Goal: Task Accomplishment & Management: Use online tool/utility

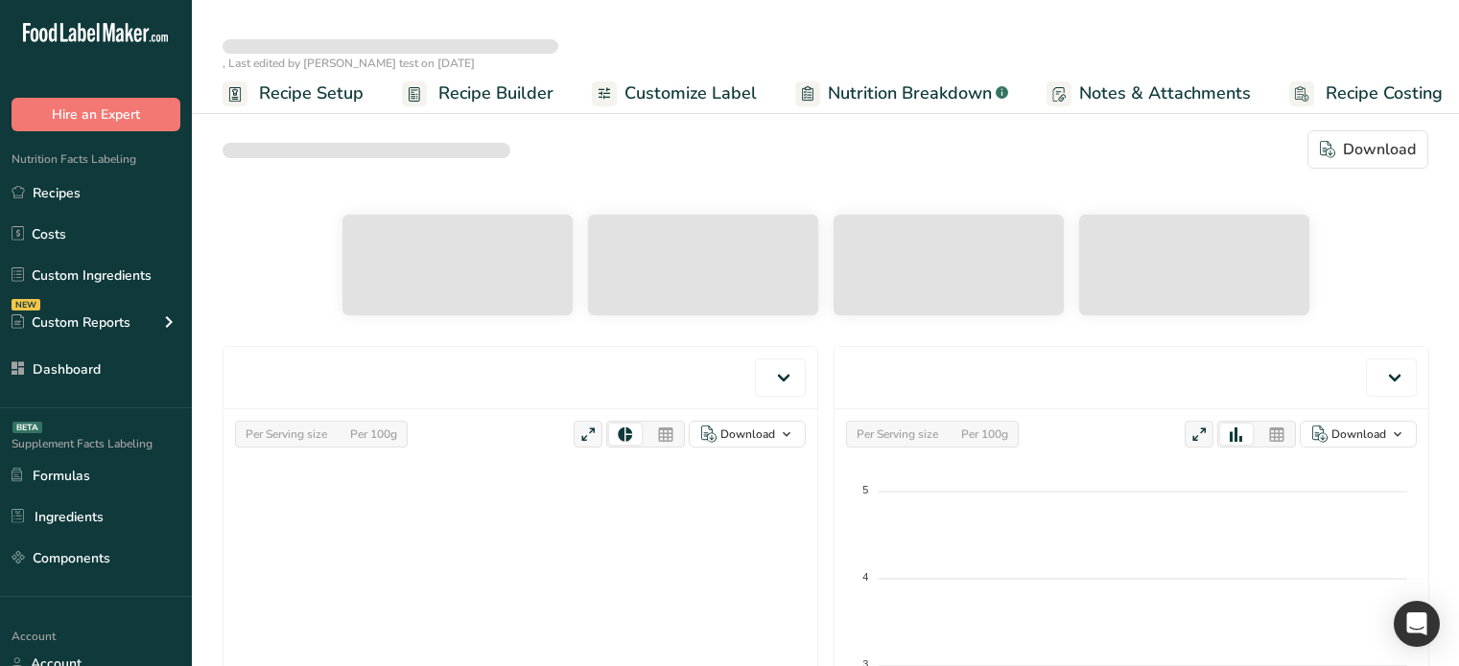
select select "Calories"
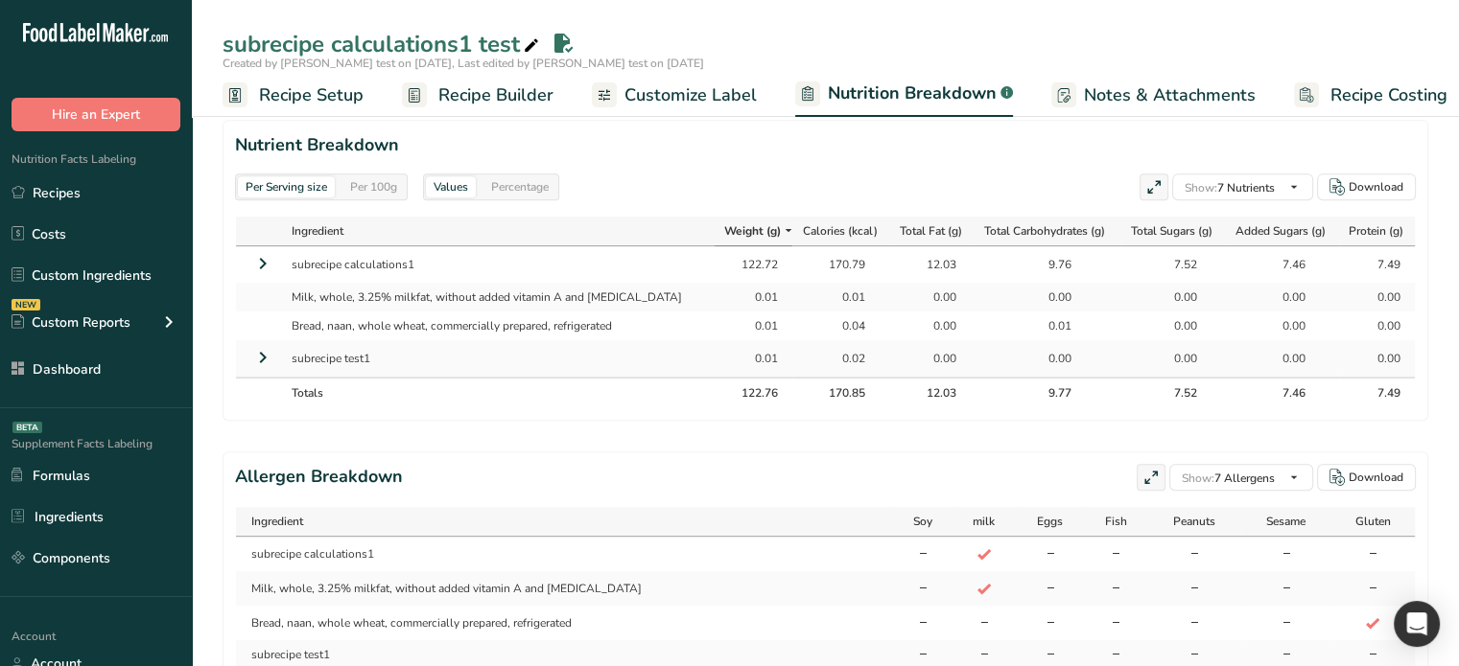
scroll to position [853, 0]
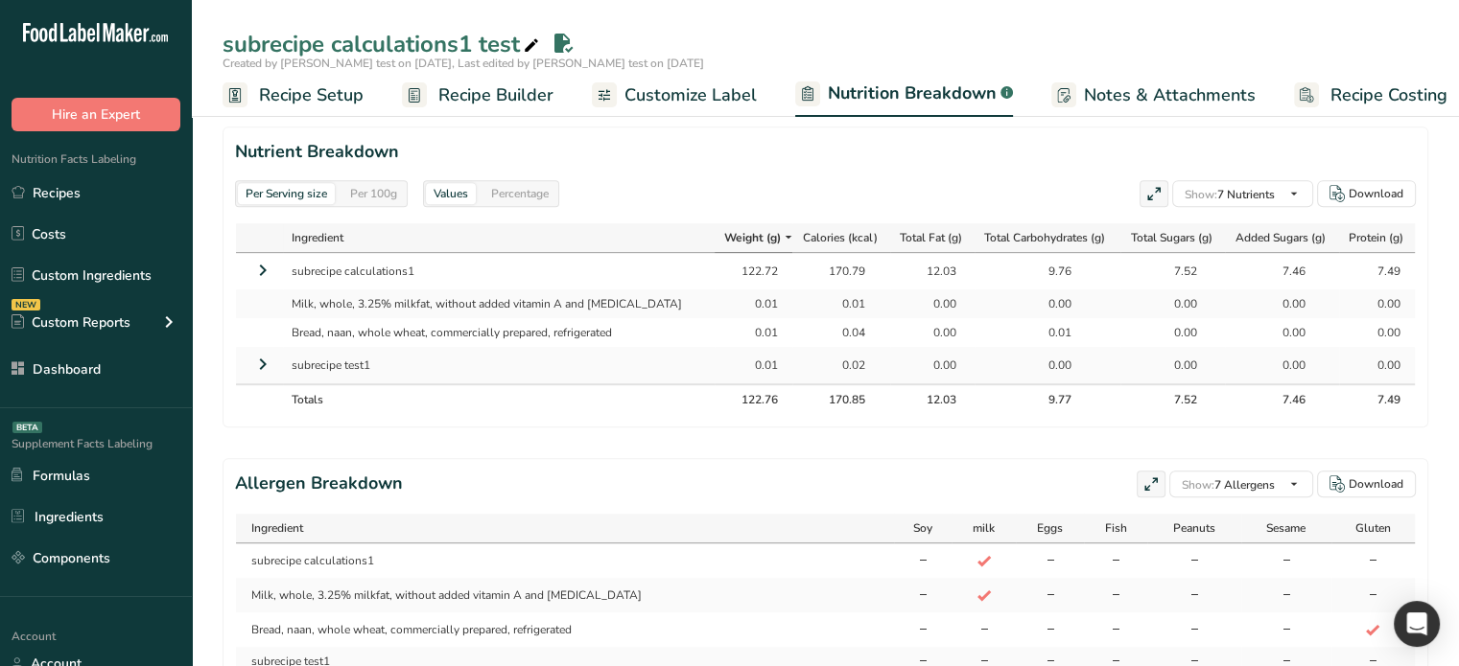
click at [496, 95] on span "Recipe Builder" at bounding box center [495, 95] width 115 height 26
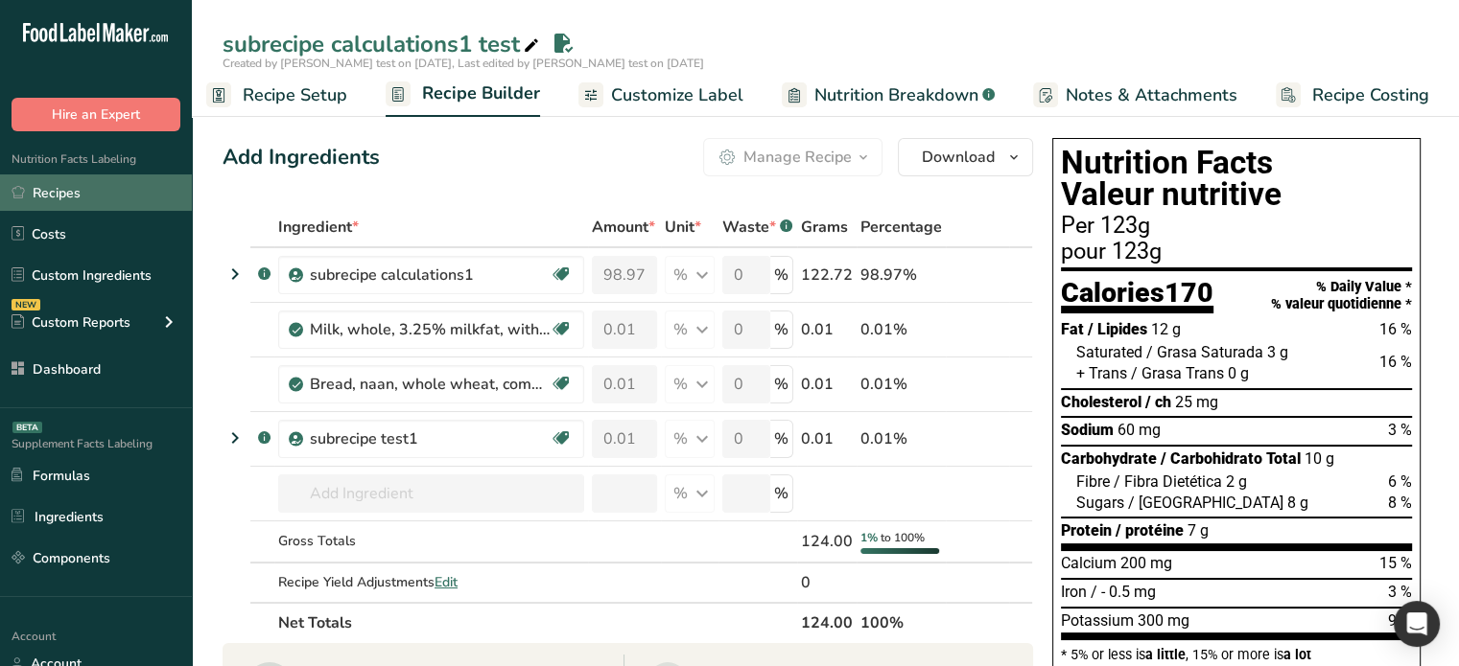
click at [73, 193] on link "Recipes" at bounding box center [96, 193] width 192 height 36
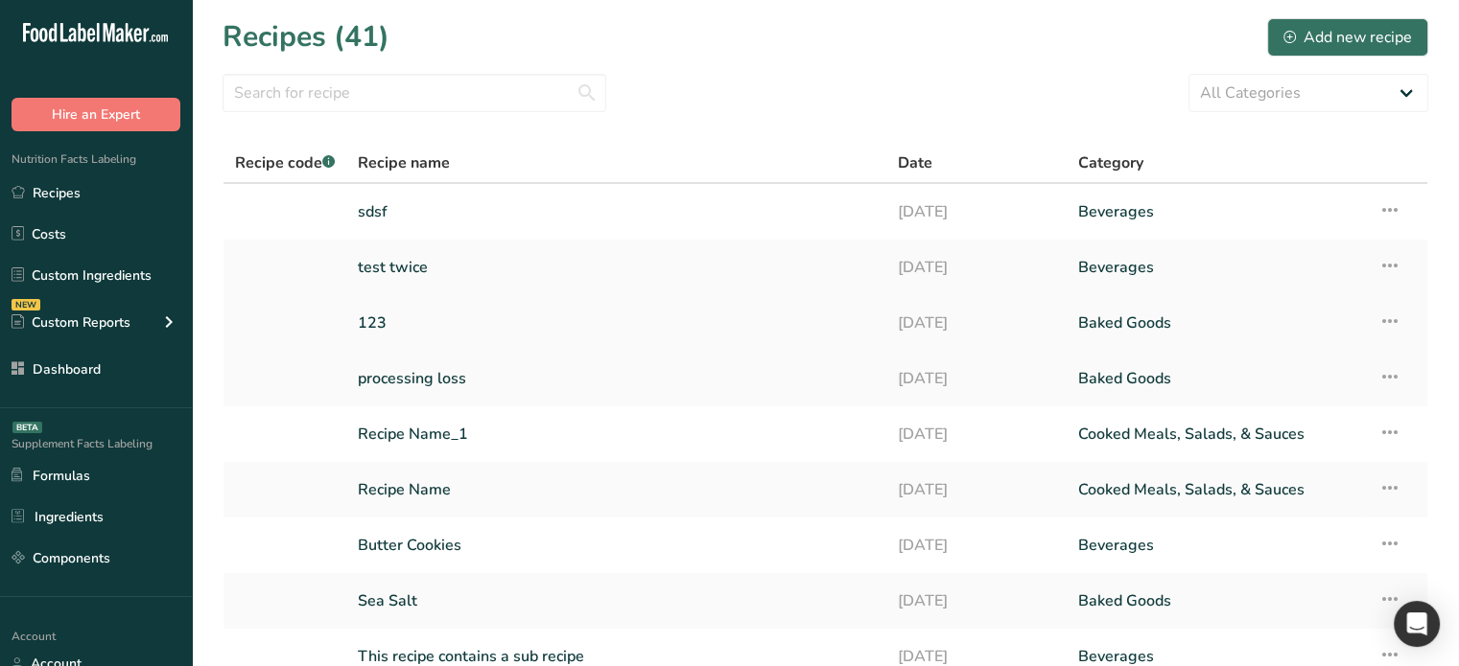
click at [401, 312] on link "123" at bounding box center [616, 323] width 517 height 40
click at [386, 209] on link "sdsf" at bounding box center [616, 212] width 517 height 40
click at [399, 332] on link "123" at bounding box center [616, 323] width 517 height 40
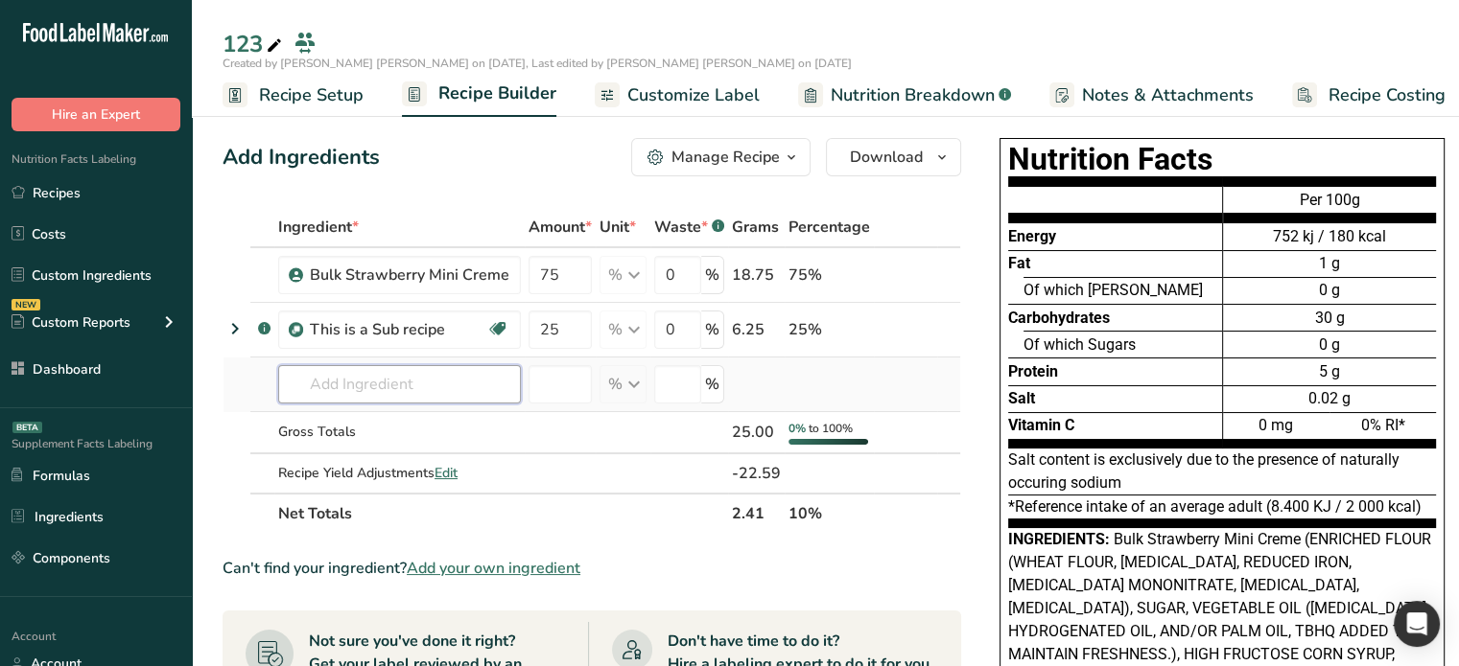
click at [392, 385] on input "text" at bounding box center [399, 384] width 243 height 38
type input "this is a"
click at [393, 418] on p "This is a Sub recipe" at bounding box center [361, 423] width 136 height 20
type input "This is a Sub recipe"
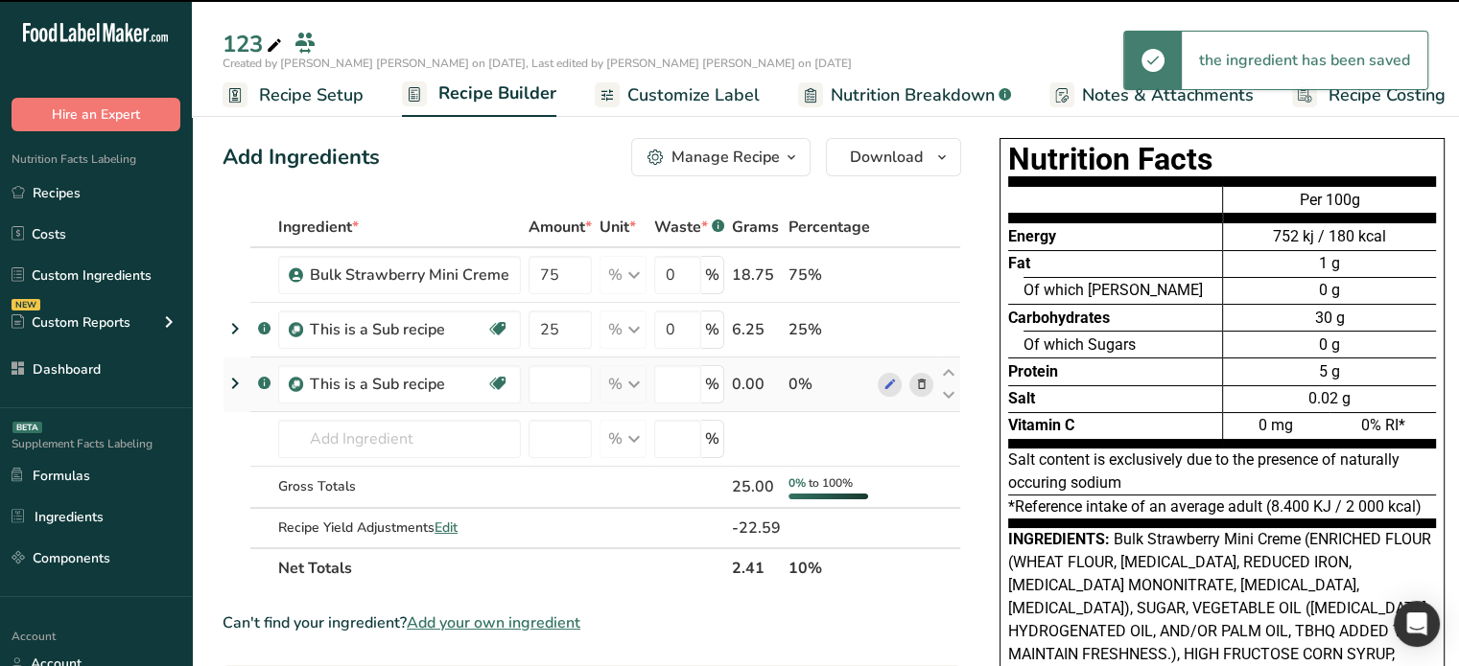
type input "0"
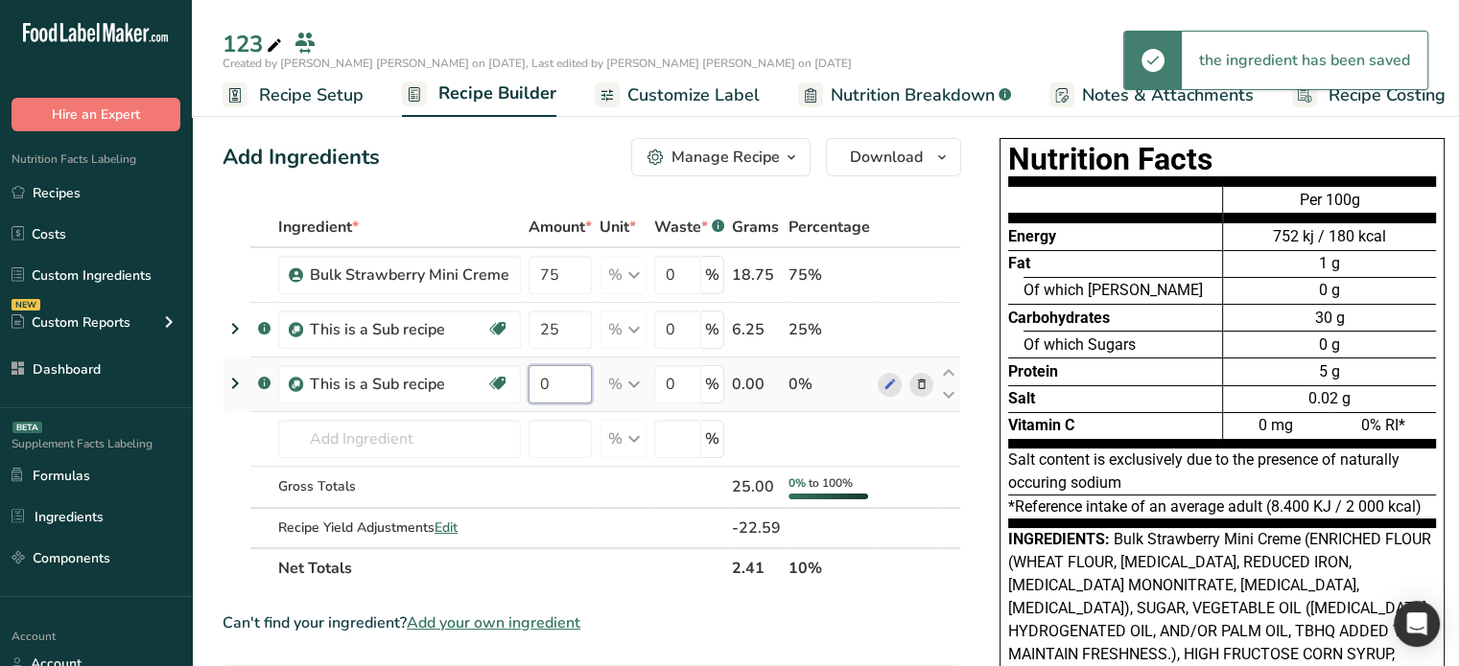
click at [558, 383] on input "0" at bounding box center [559, 384] width 63 height 38
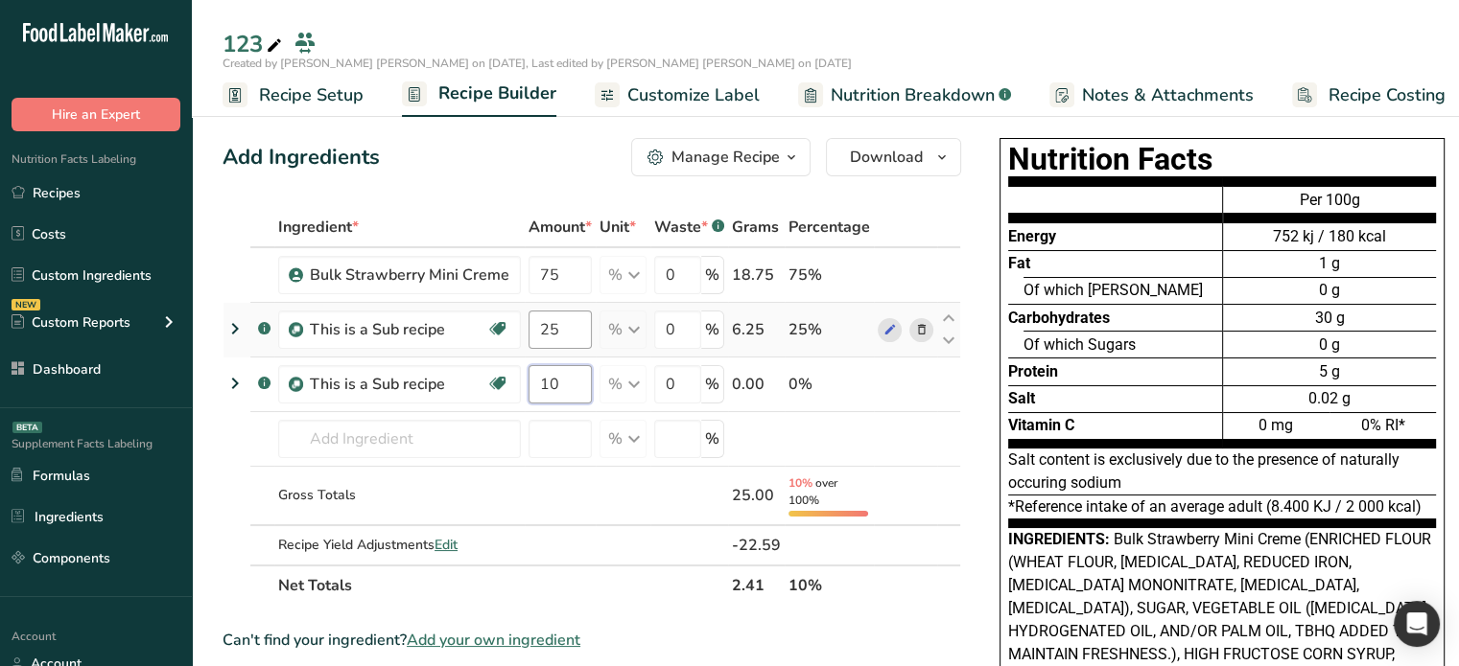
type input "10"
click at [549, 329] on div "Ingredient * Amount * Unit * Waste * .a-a{fill:#347362;}.b-a{fill:#fff;} Grams …" at bounding box center [591, 406] width 738 height 399
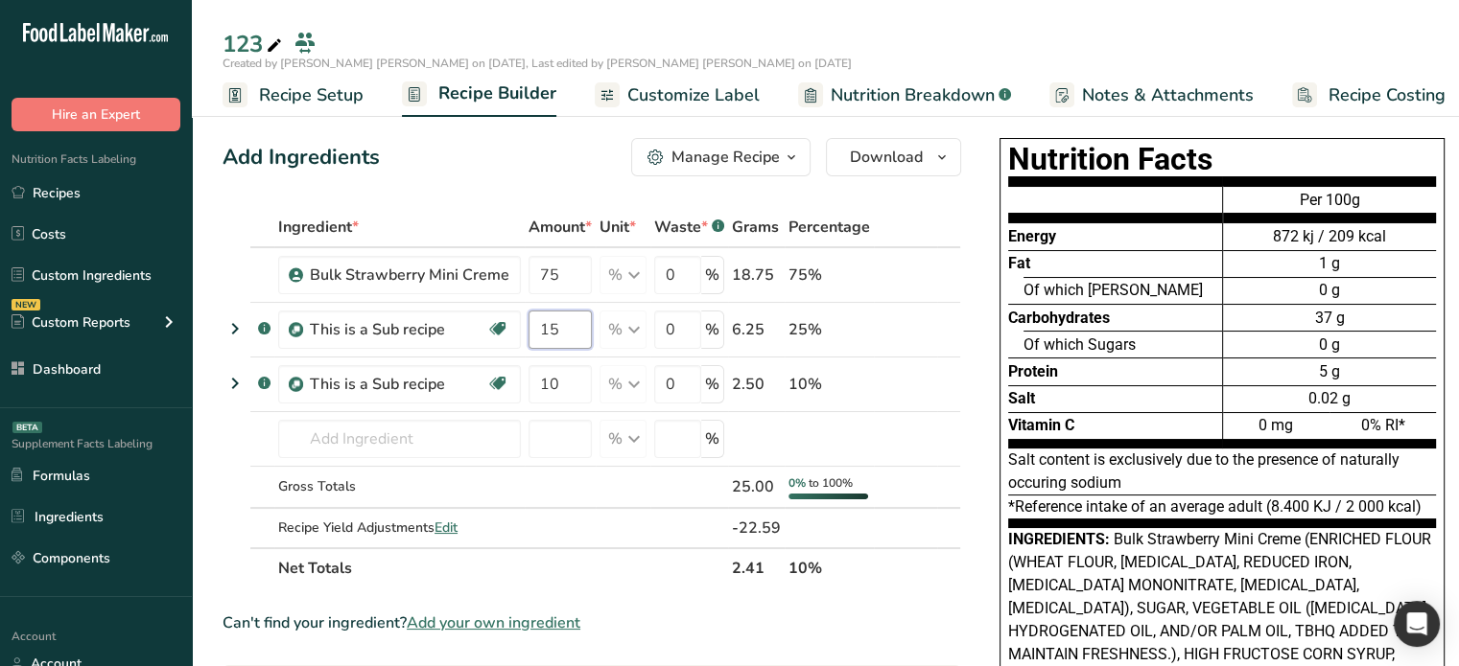
type input "15"
click at [975, 428] on div "Nutrition Facts Energy Fat Of which Saturates Carbohydrates Of which Sugars Pro…" at bounding box center [1221, 519] width 499 height 779
drag, startPoint x: 879, startPoint y: 83, endPoint x: 1032, endPoint y: 277, distance: 246.5
click at [879, 83] on span "Nutrition Breakdown" at bounding box center [912, 95] width 164 height 26
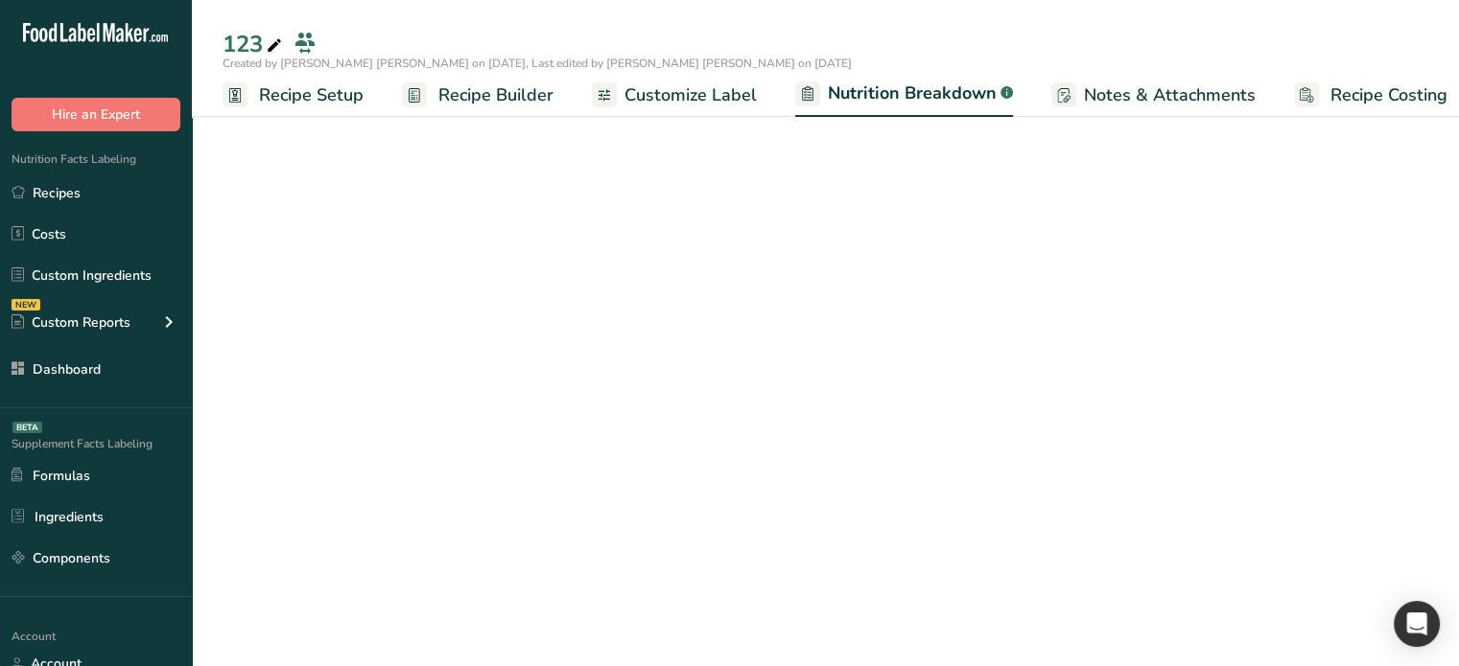
scroll to position [0, 18]
select select "Calories"
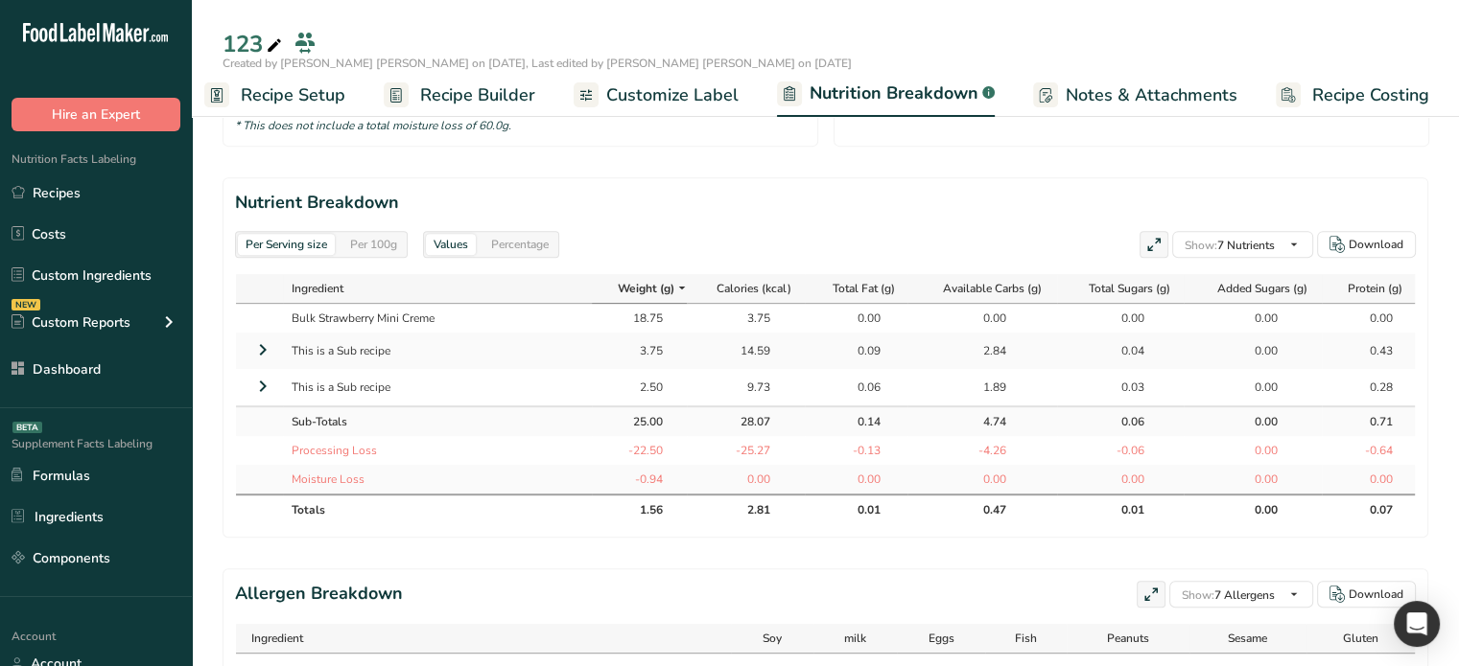
scroll to position [863, 0]
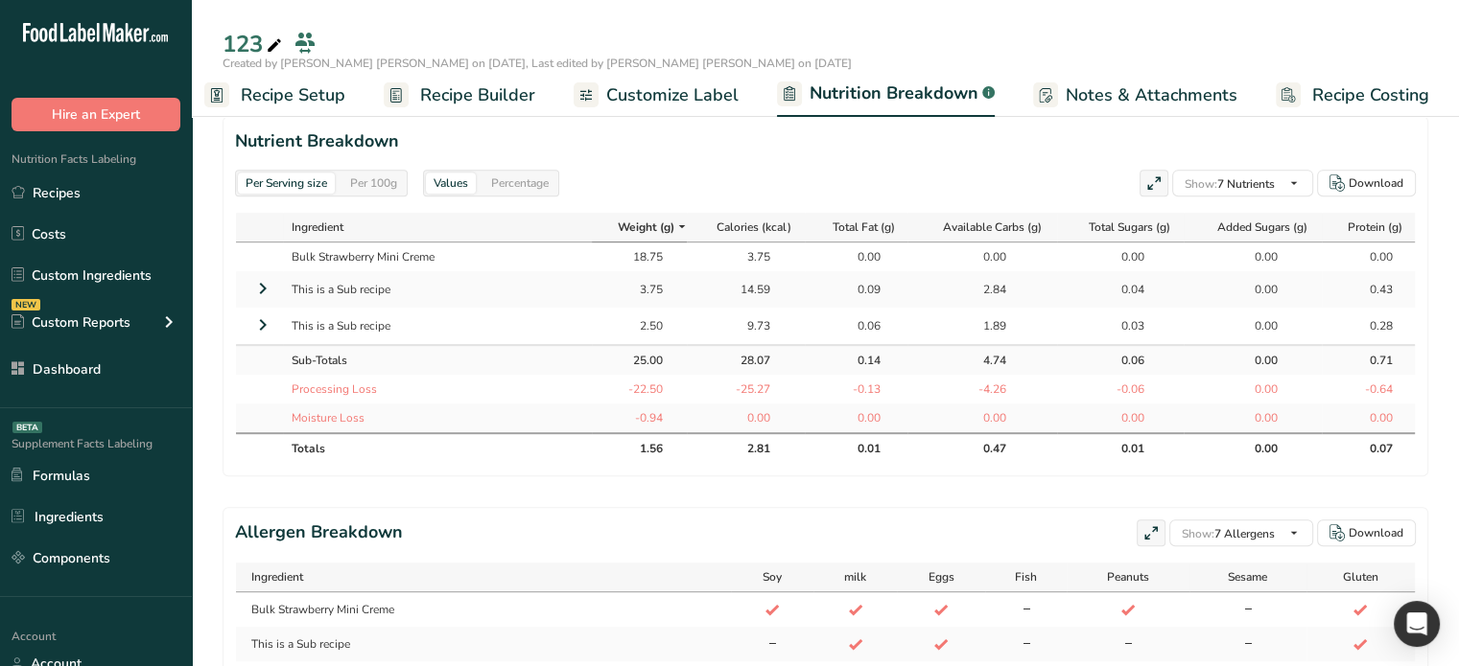
drag, startPoint x: 265, startPoint y: 317, endPoint x: 264, endPoint y: 305, distance: 12.5
click at [265, 317] on icon at bounding box center [262, 325] width 23 height 35
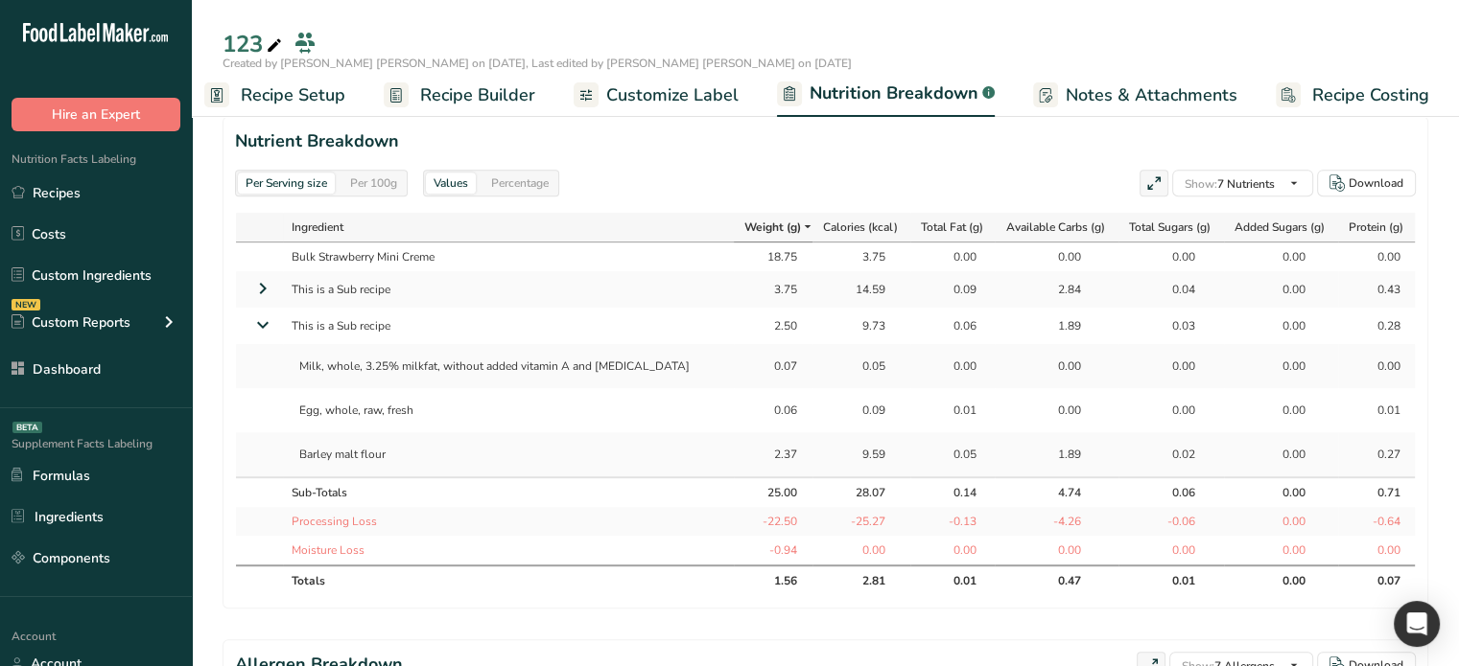
click at [263, 286] on icon at bounding box center [262, 288] width 23 height 35
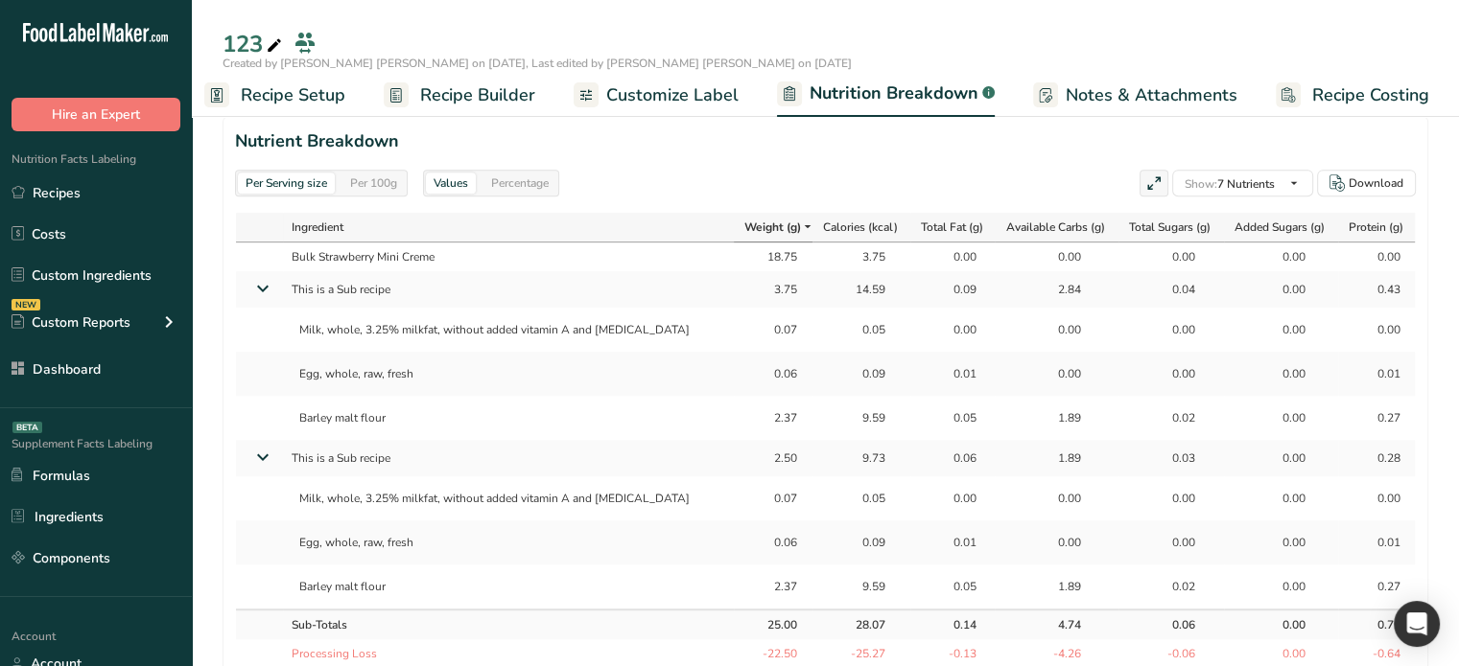
scroll to position [959, 0]
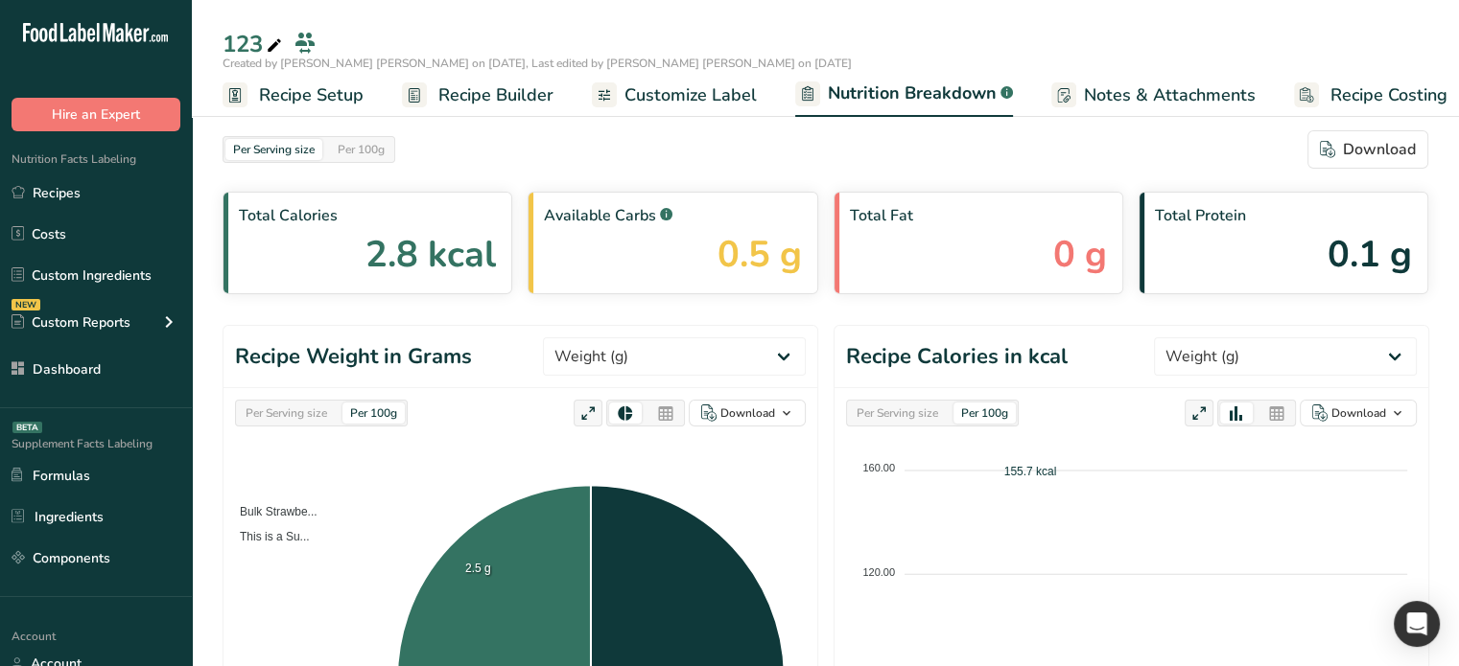
select select "Calories"
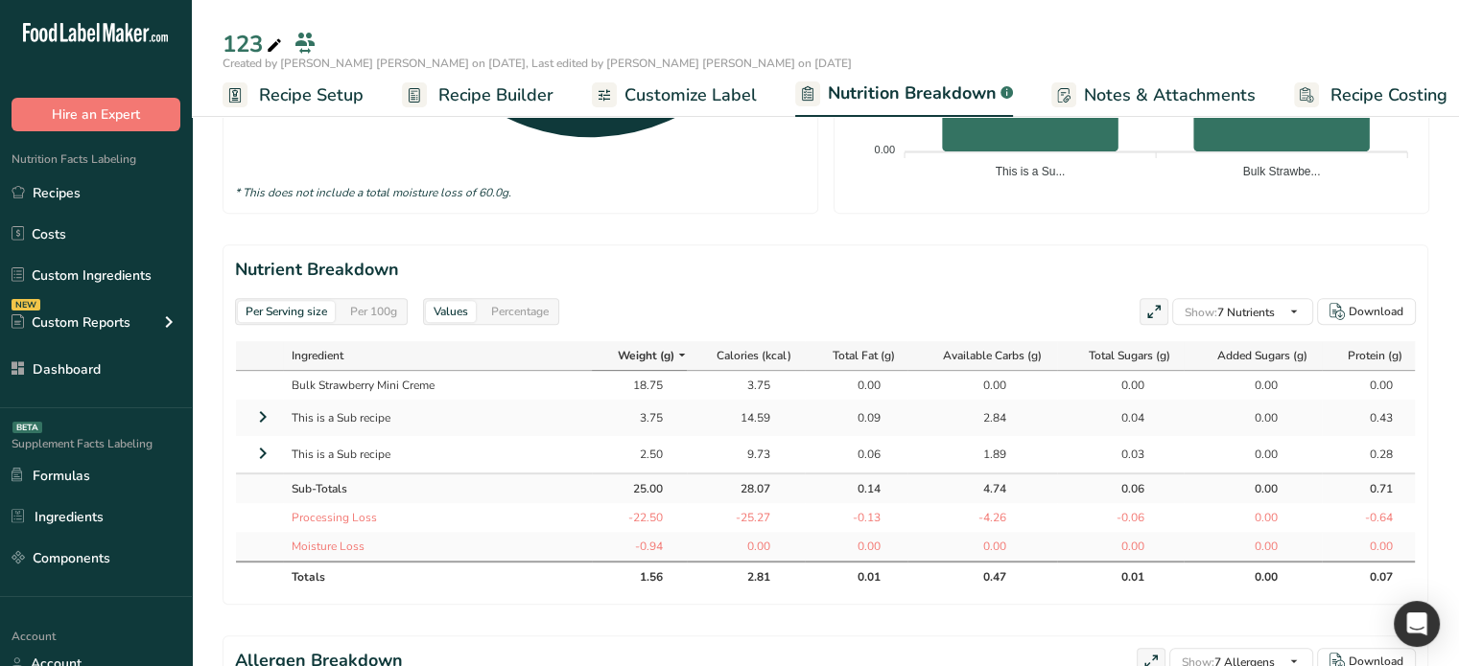
scroll to position [767, 0]
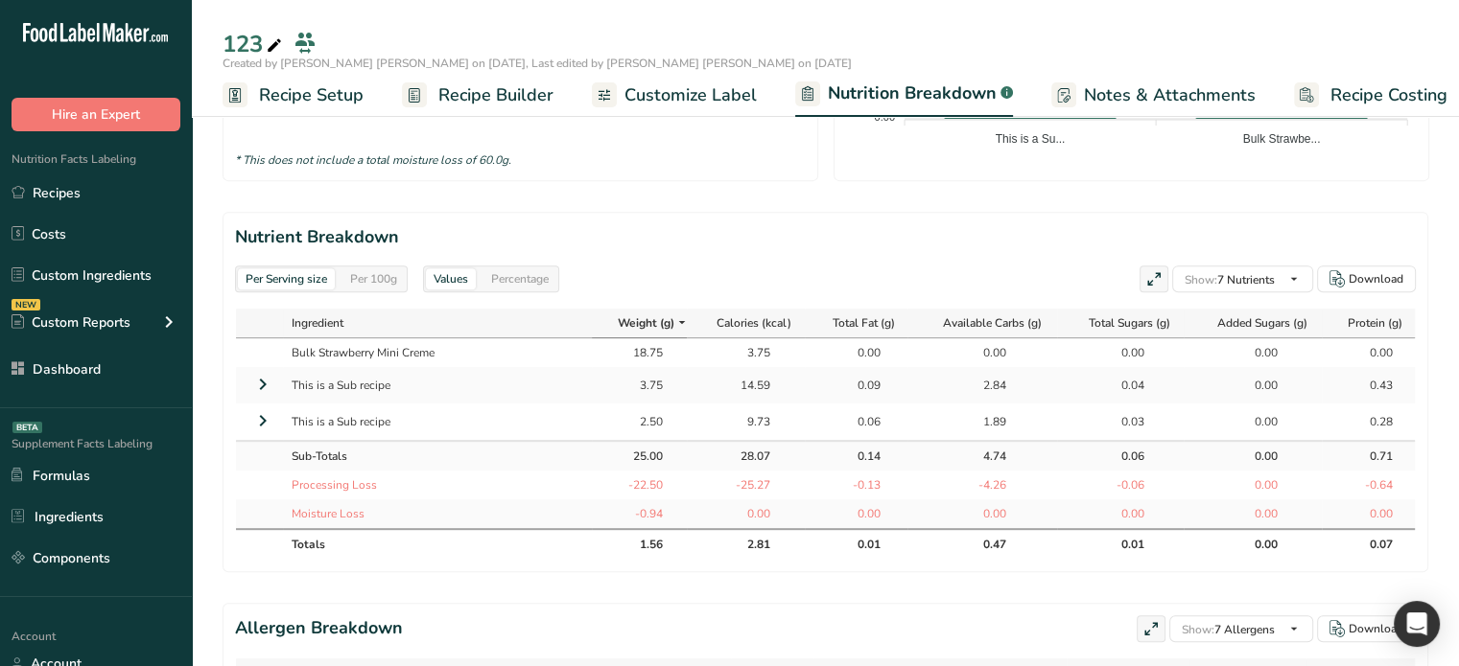
click at [257, 387] on icon at bounding box center [262, 384] width 23 height 35
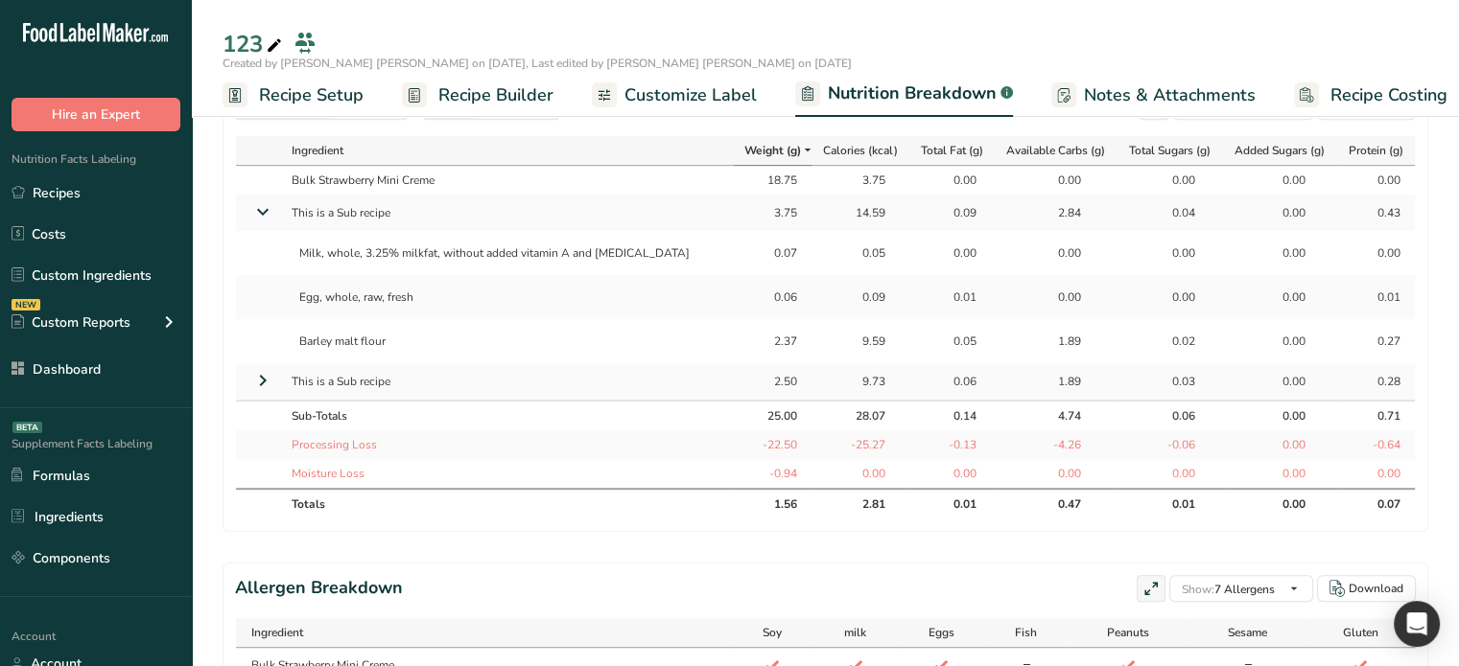
scroll to position [959, 0]
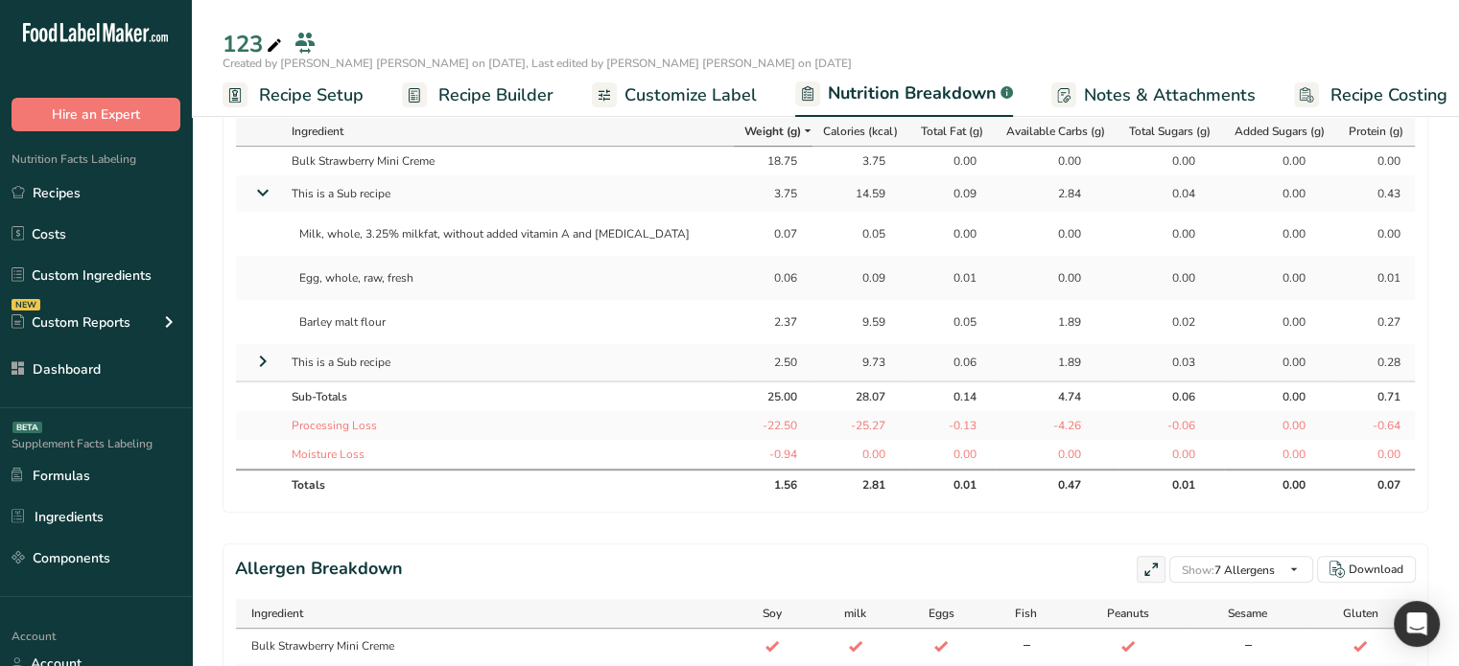
click at [260, 367] on icon at bounding box center [262, 361] width 23 height 35
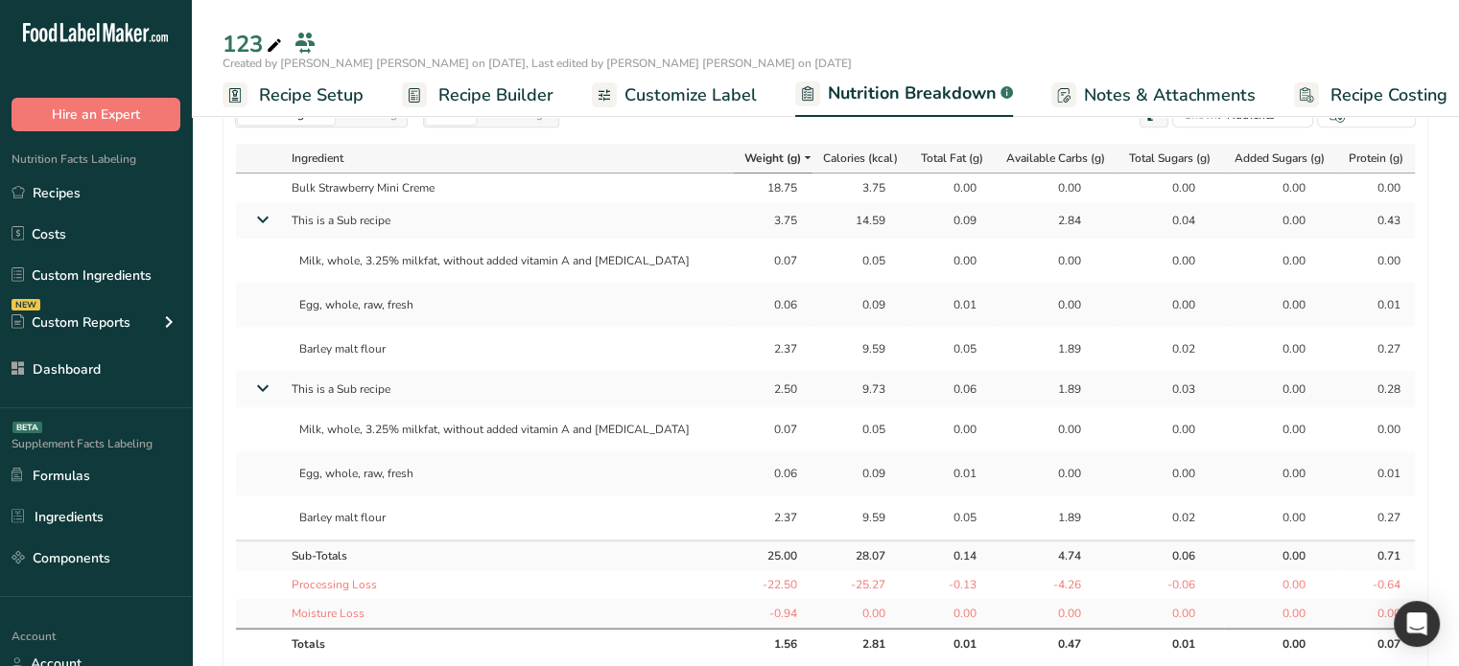
scroll to position [863, 0]
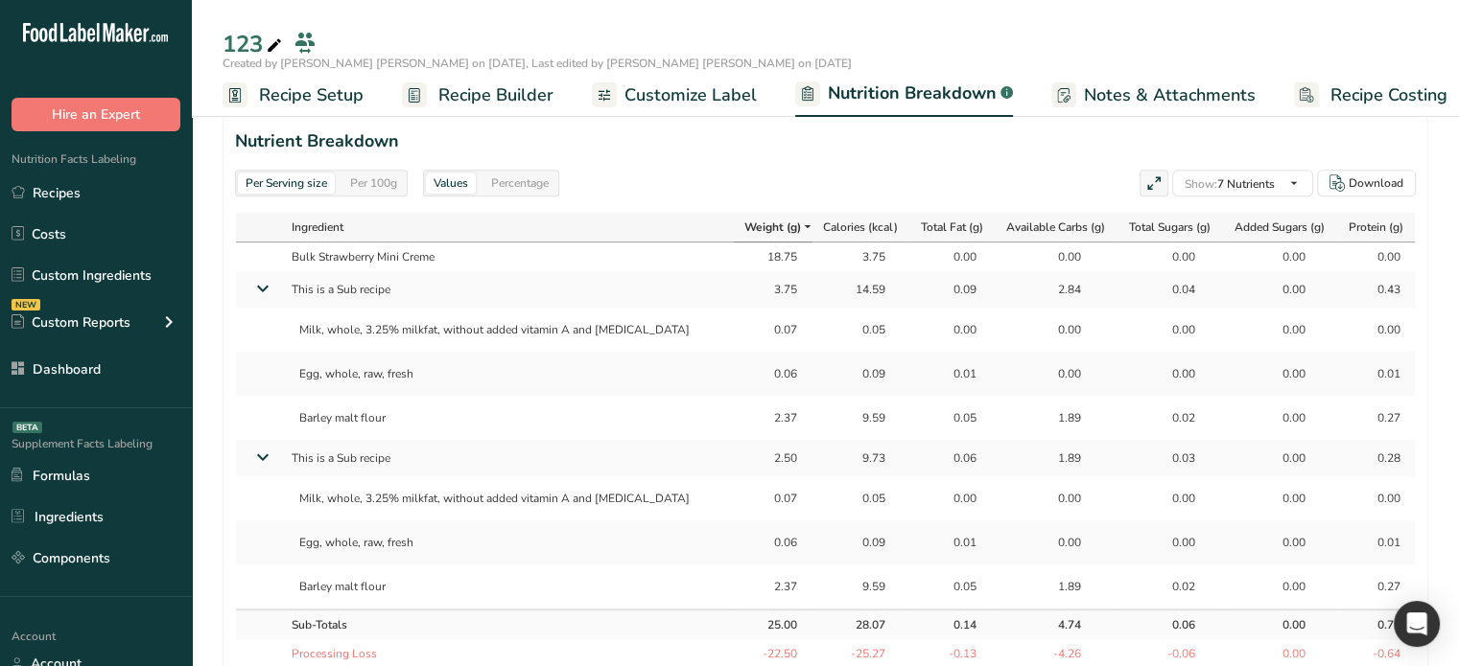
click at [752, 459] on div "2.50" at bounding box center [773, 458] width 48 height 17
drag, startPoint x: 752, startPoint y: 459, endPoint x: 771, endPoint y: 479, distance: 27.1
click at [753, 464] on div "2.50" at bounding box center [773, 458] width 48 height 17
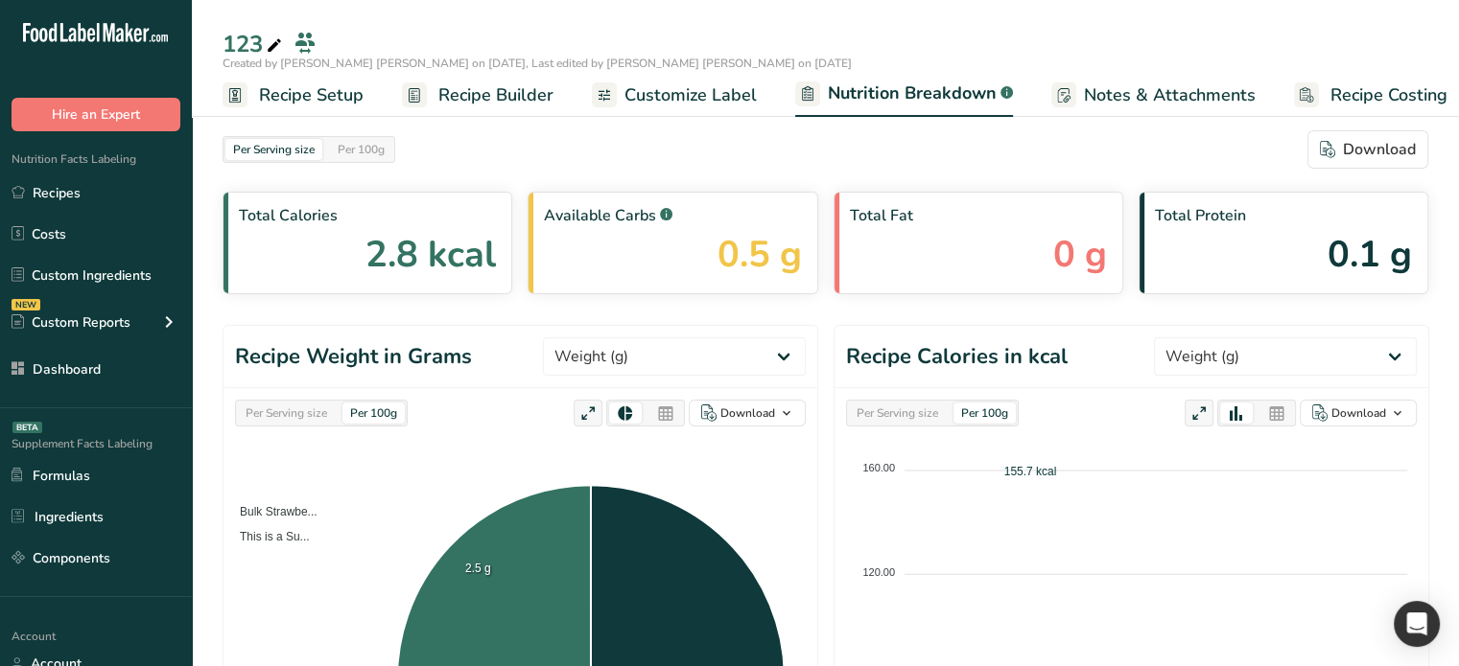
select select "Calories"
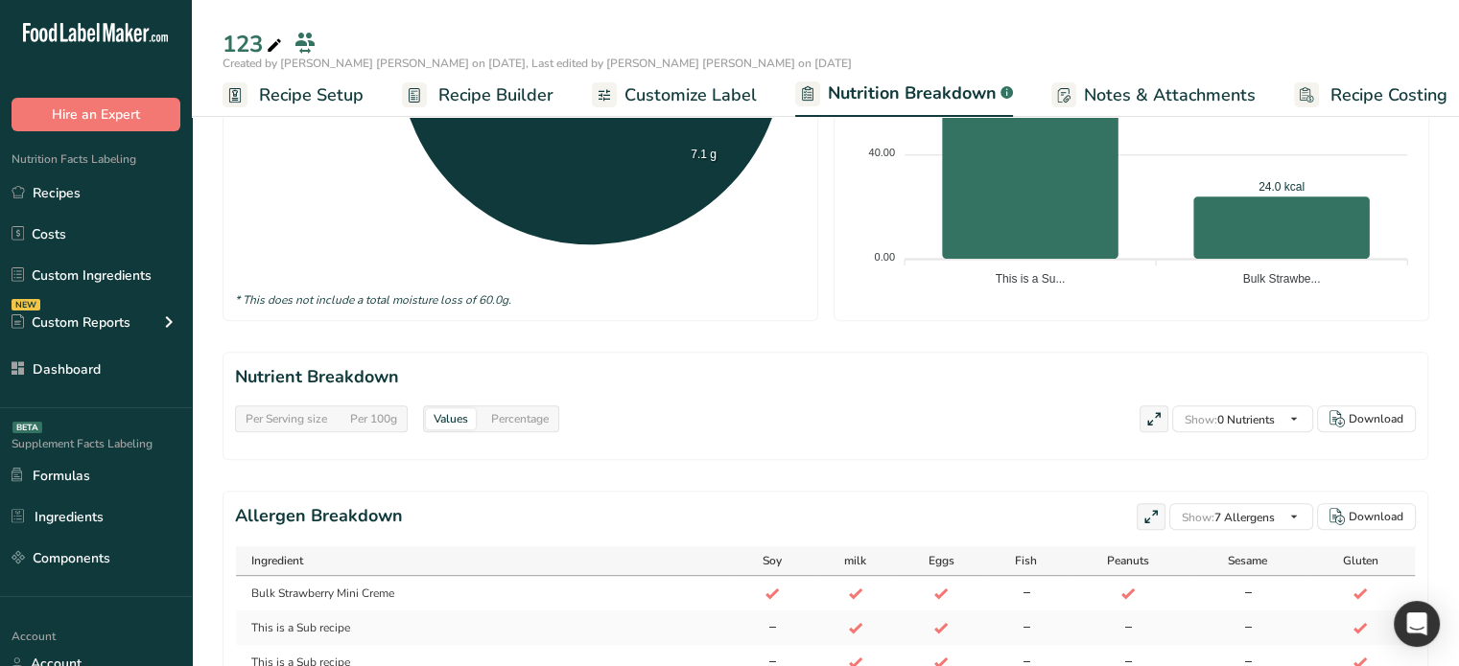
scroll to position [617, 0]
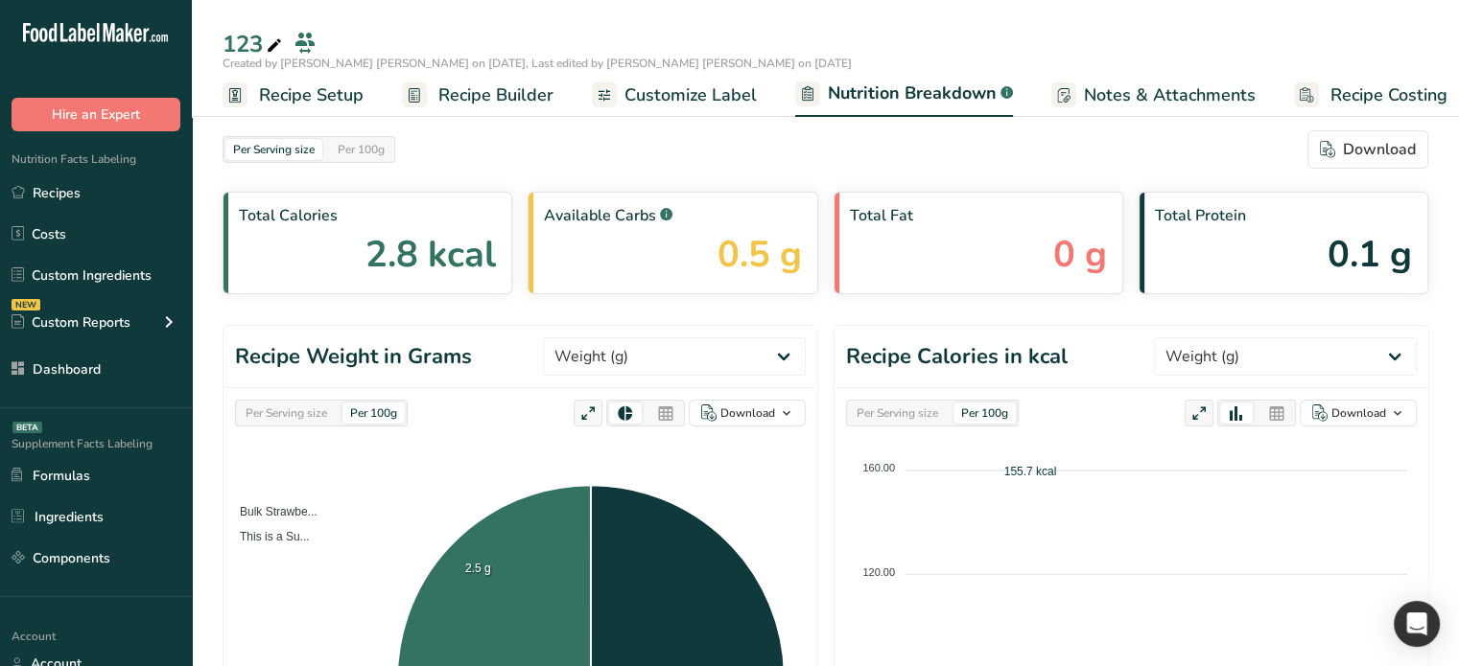
select select "Calories"
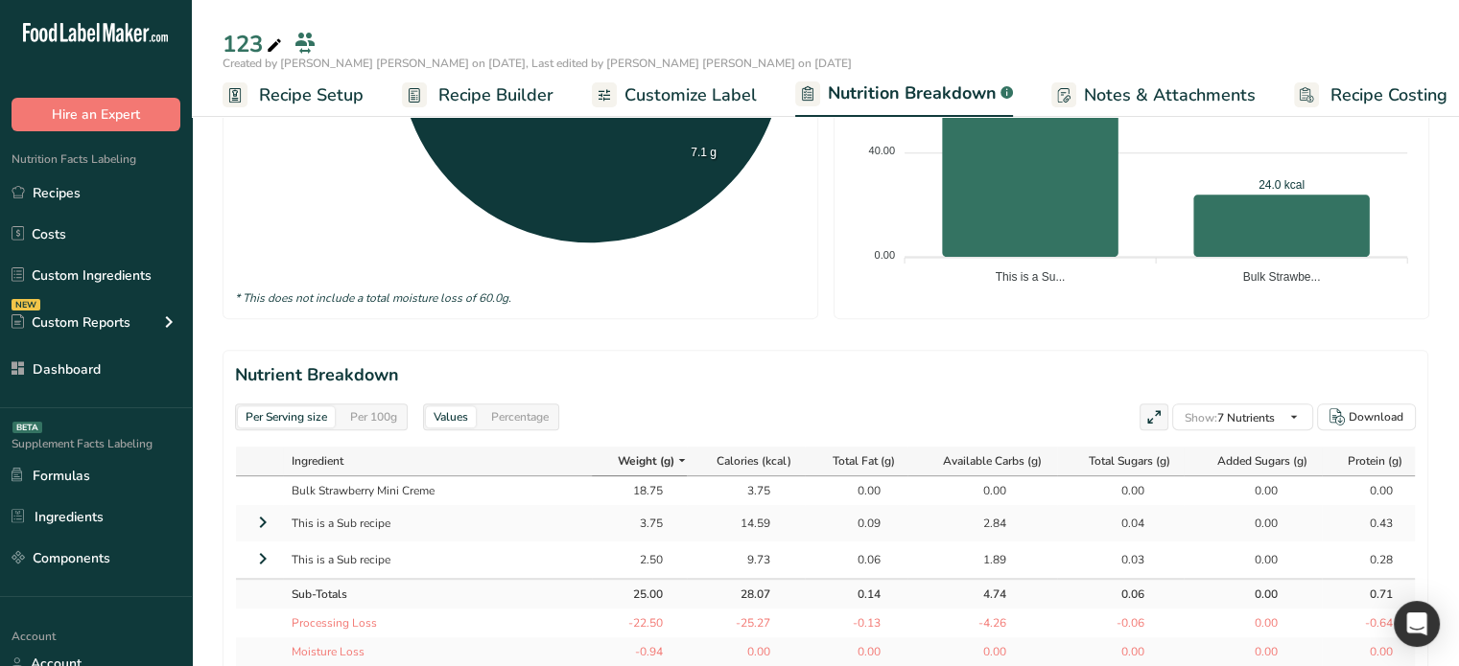
scroll to position [863, 0]
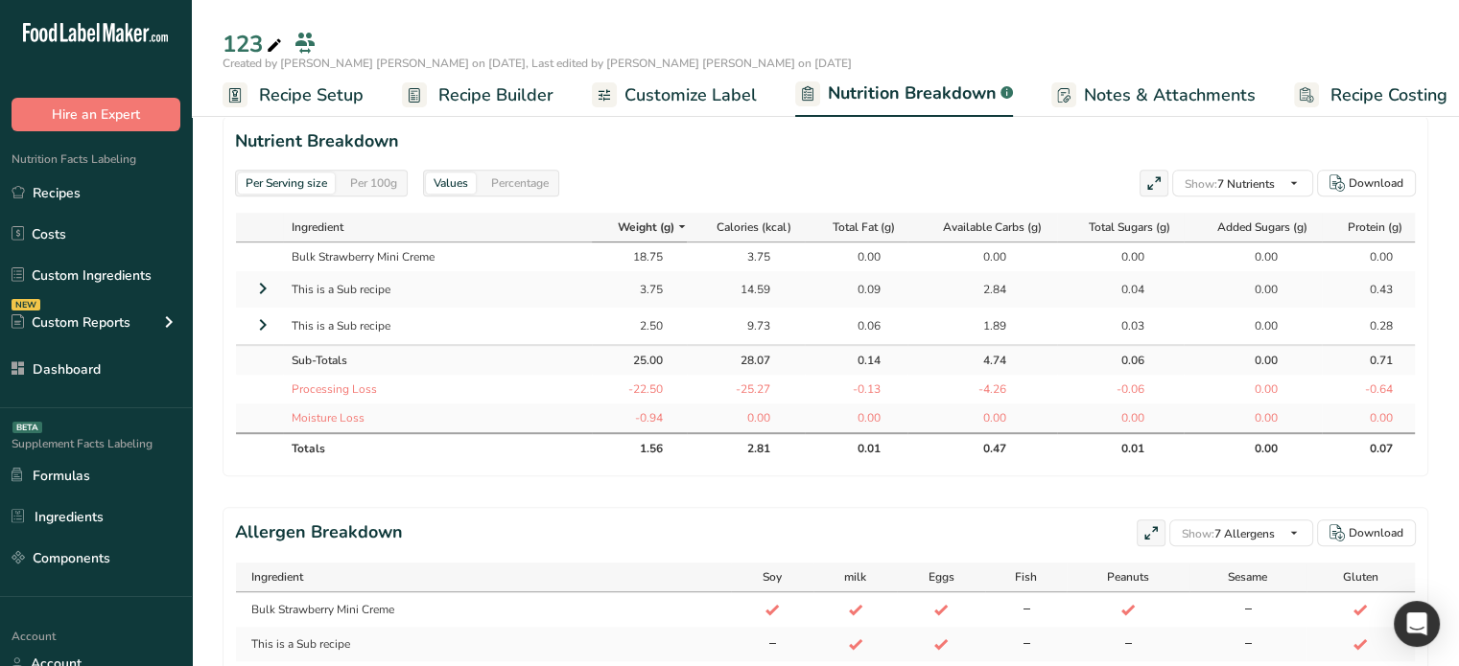
click at [264, 287] on icon at bounding box center [262, 288] width 23 height 35
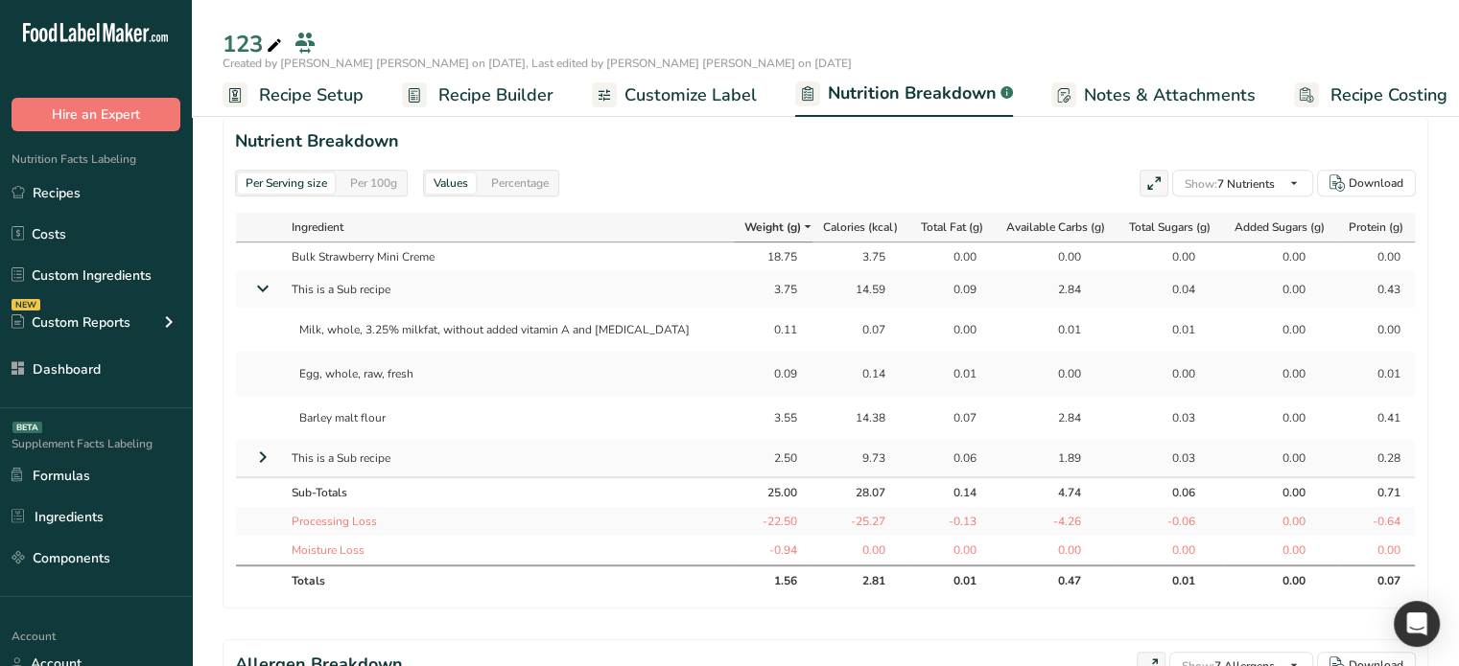
drag, startPoint x: 265, startPoint y: 460, endPoint x: 325, endPoint y: 453, distance: 60.9
click at [265, 460] on icon at bounding box center [262, 457] width 23 height 35
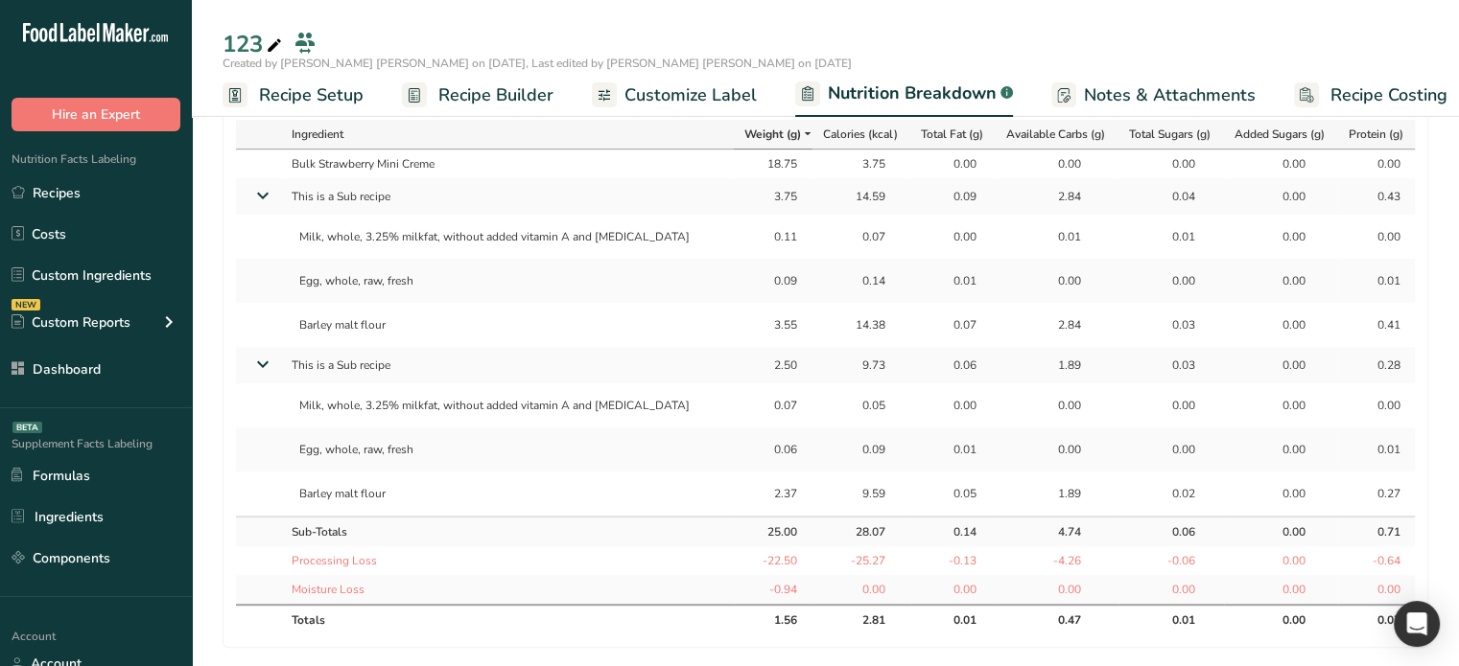
scroll to position [959, 0]
